Goal: Transaction & Acquisition: Purchase product/service

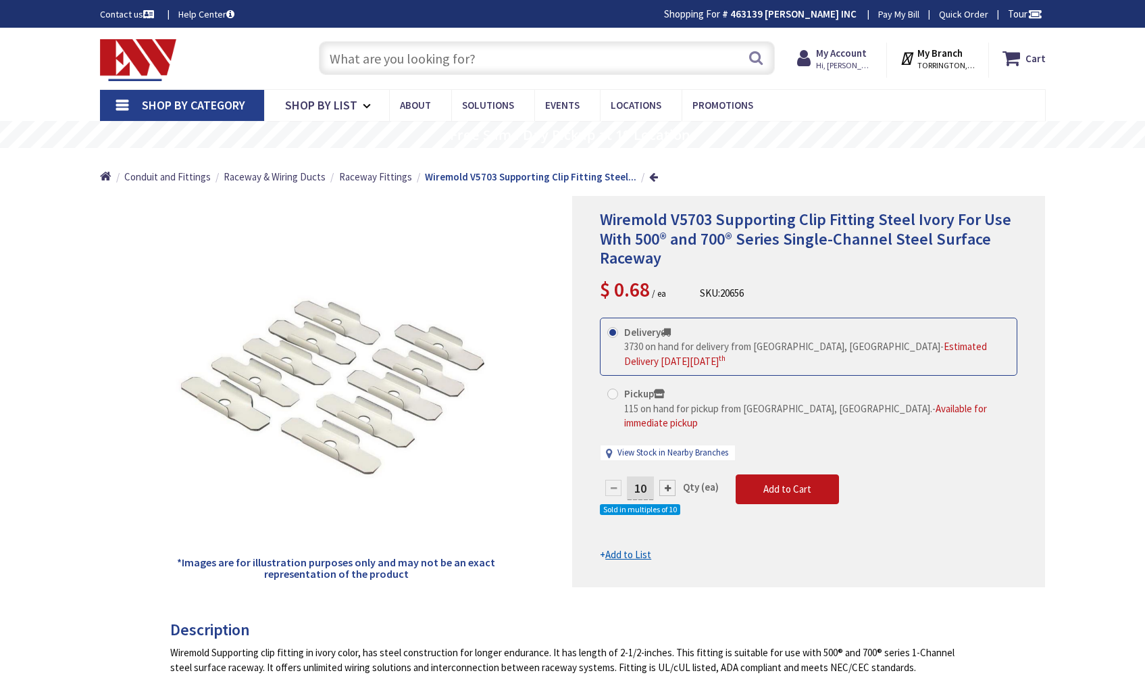
click at [617, 67] on input "text" at bounding box center [547, 58] width 456 height 34
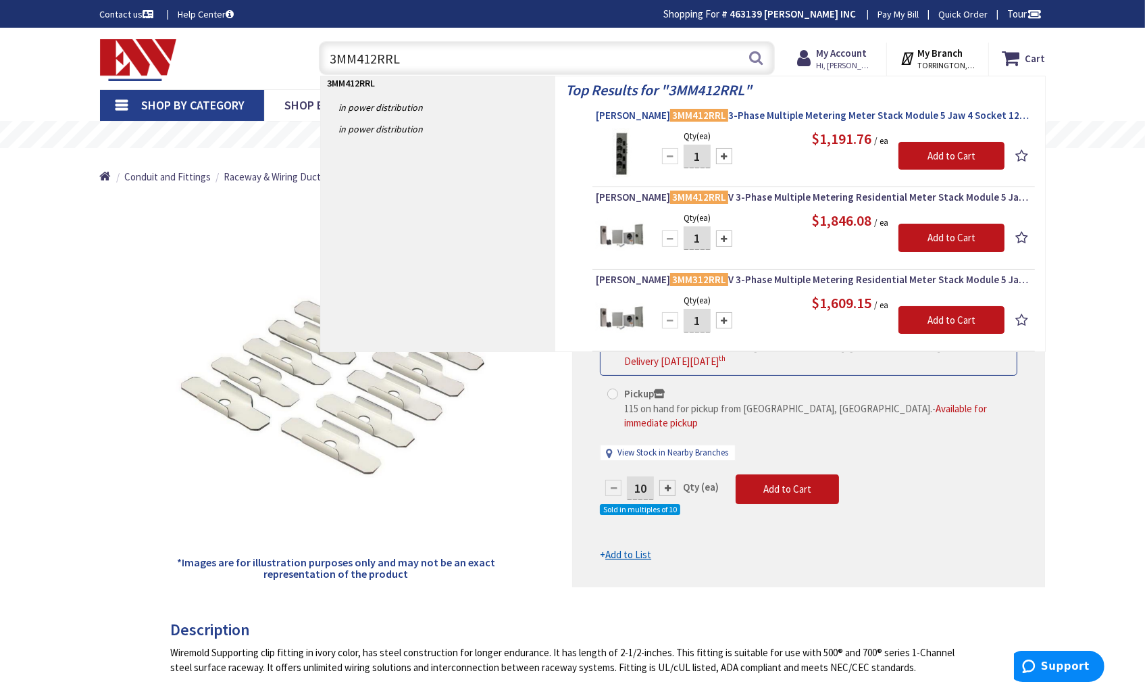
type input "3MM412RRL"
click at [670, 118] on mark "3MM412RRL" at bounding box center [699, 115] width 58 height 17
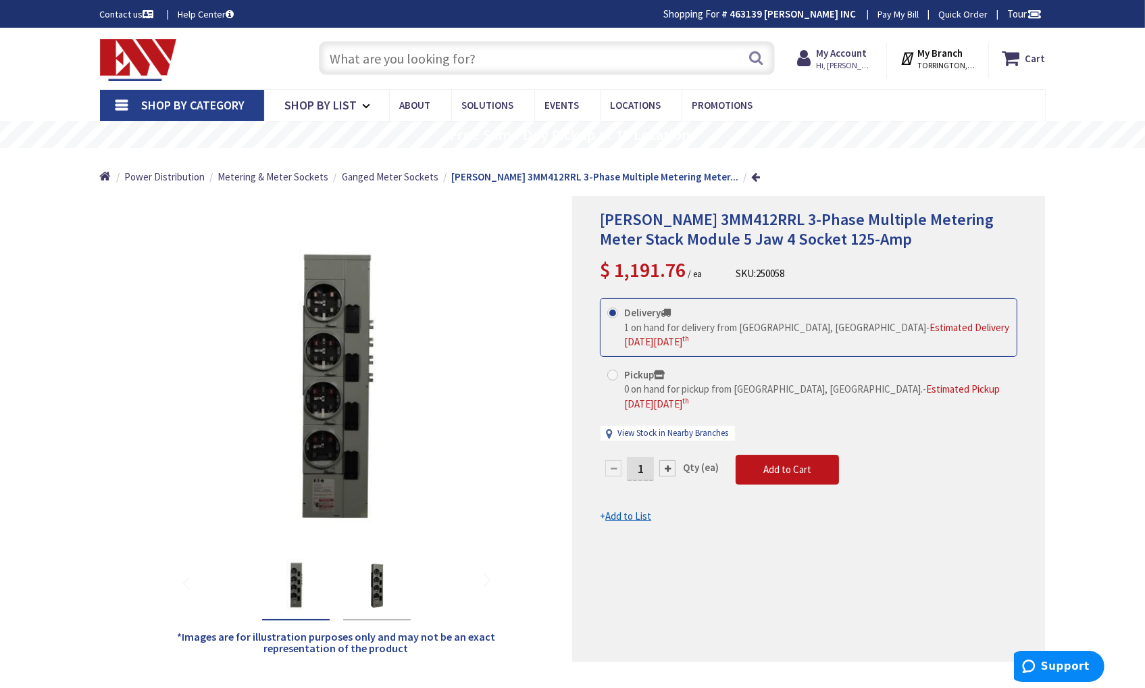
drag, startPoint x: 103, startPoint y: 282, endPoint x: 143, endPoint y: 216, distance: 76.3
click at [103, 282] on div "*Images are for illustration purposes only and may not be an exact representati…" at bounding box center [336, 428] width 473 height 465
